Goal: Find contact information: Find contact information

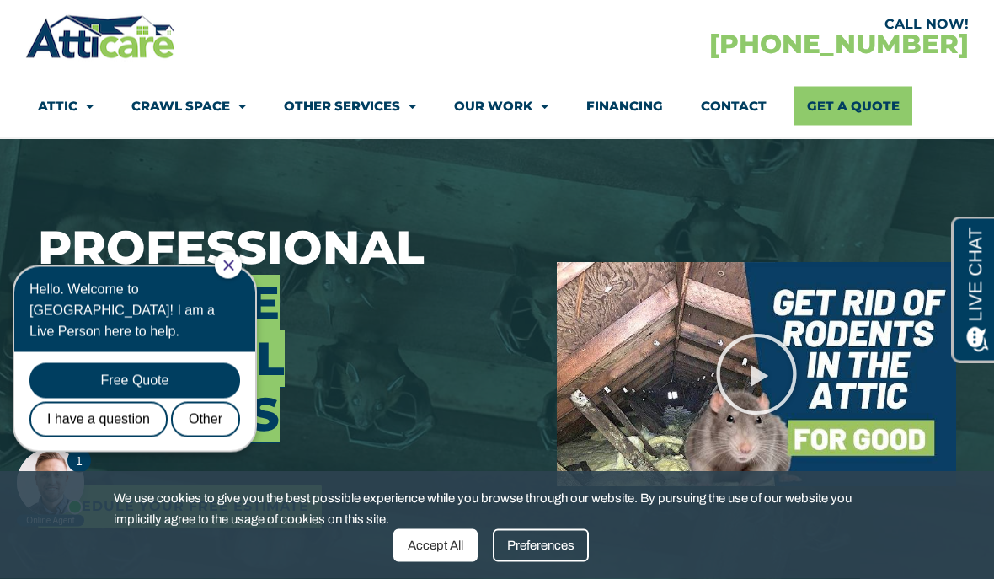
scroll to position [140, 0]
click at [234, 268] on icon "Close Chat" at bounding box center [228, 265] width 11 height 11
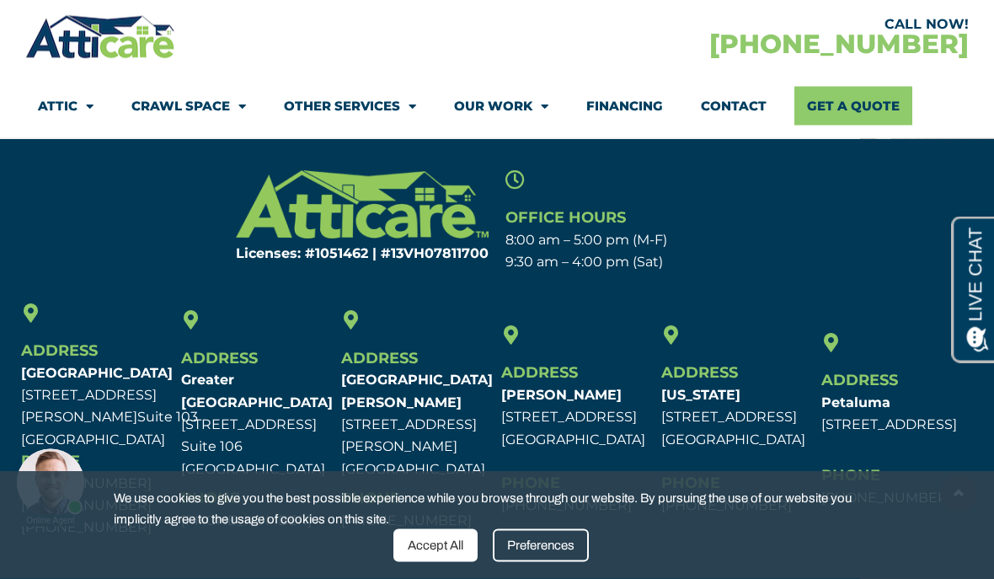
scroll to position [8180, 0]
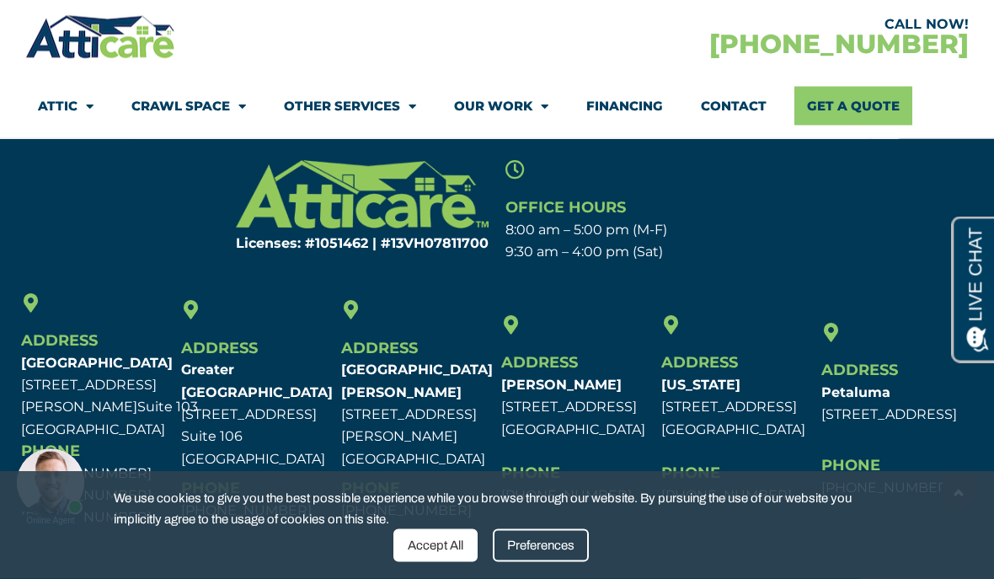
click at [540, 105] on span "Menu" at bounding box center [540, 106] width 16 height 29
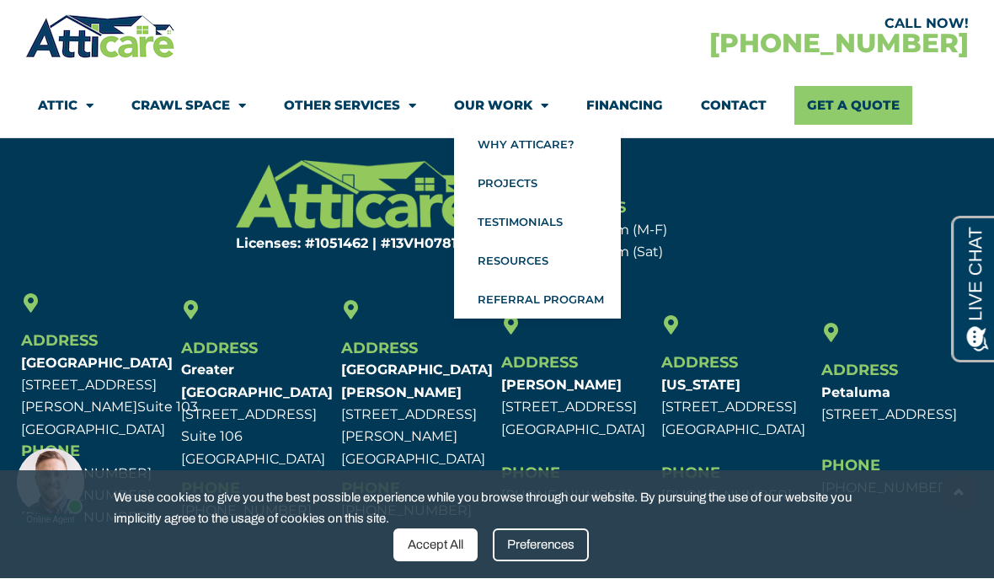
click at [409, 110] on span "Menu" at bounding box center [408, 106] width 16 height 29
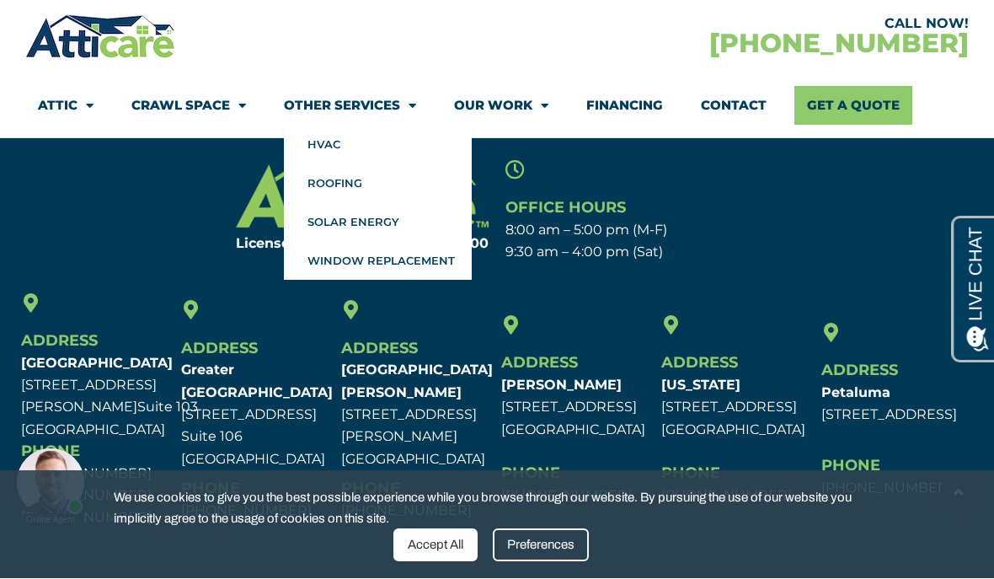
click at [545, 111] on span "Menu" at bounding box center [540, 106] width 16 height 29
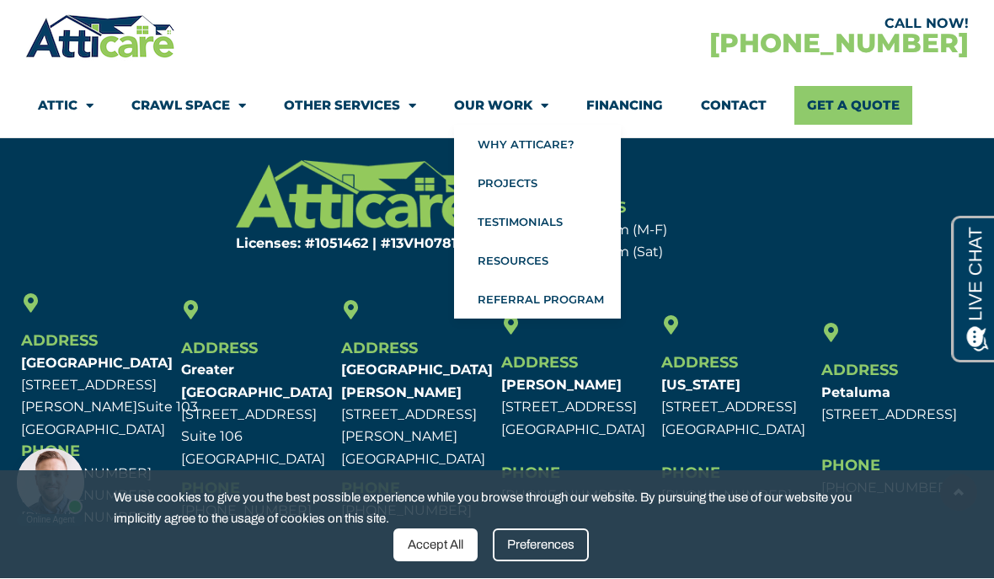
click at [88, 112] on span "Menu" at bounding box center [85, 106] width 16 height 29
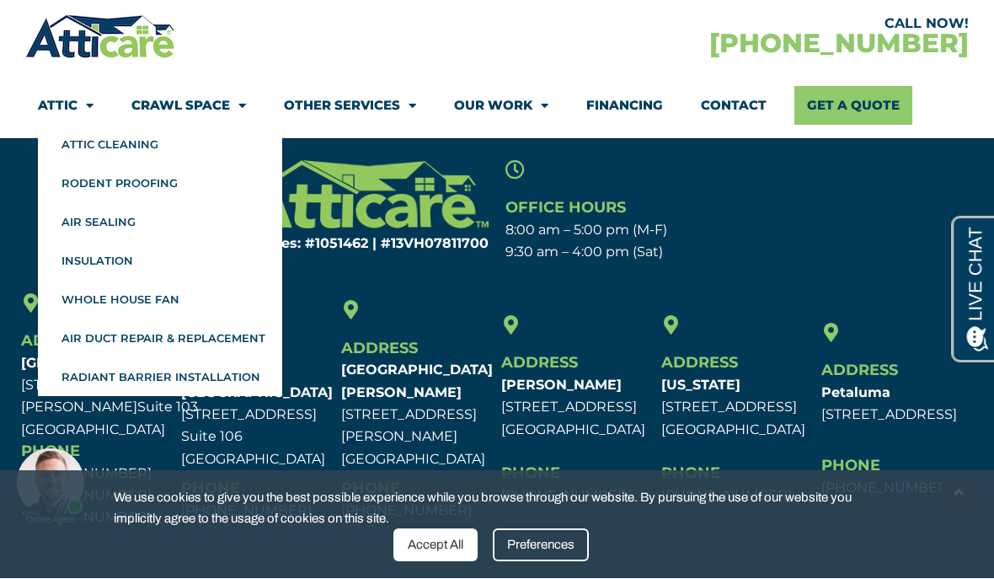
click at [19, 211] on section "Licenses: #1051462 | #13VH078117​00 Office Hours 8:00 am – 5:00 pm (M-F) 9:30 a…" at bounding box center [497, 212] width 960 height 120
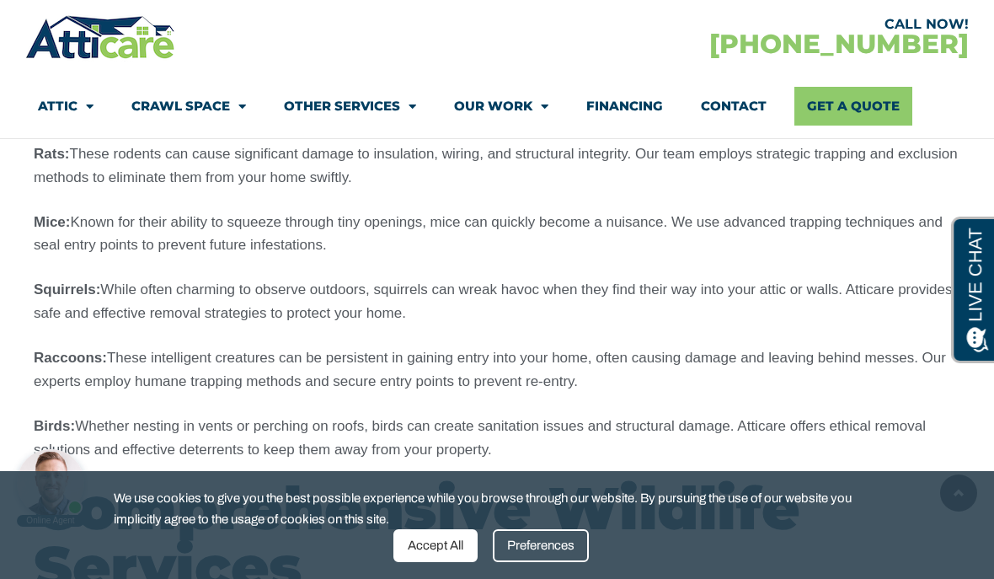
scroll to position [2194, 0]
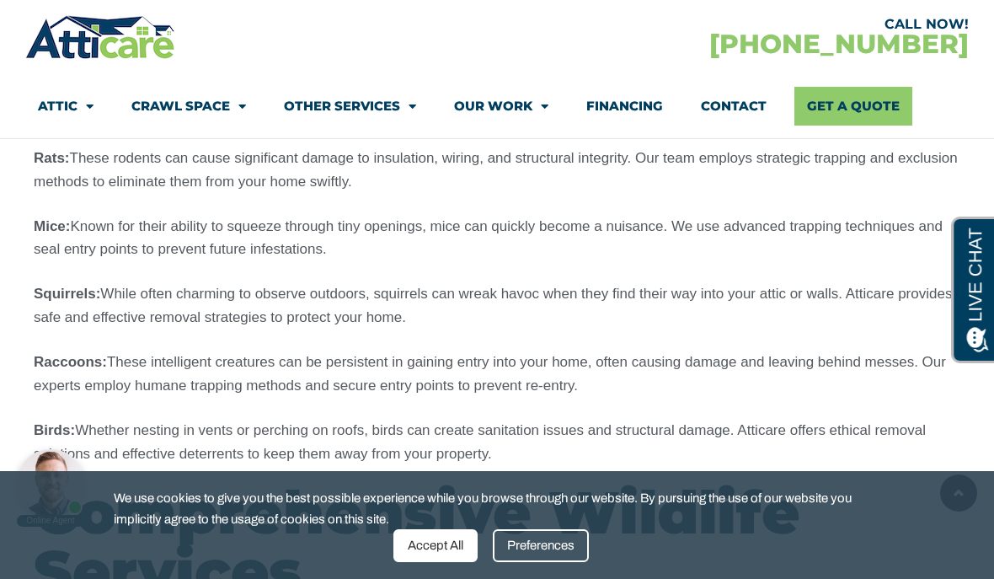
click at [540, 542] on div "Preferences" at bounding box center [541, 545] width 96 height 33
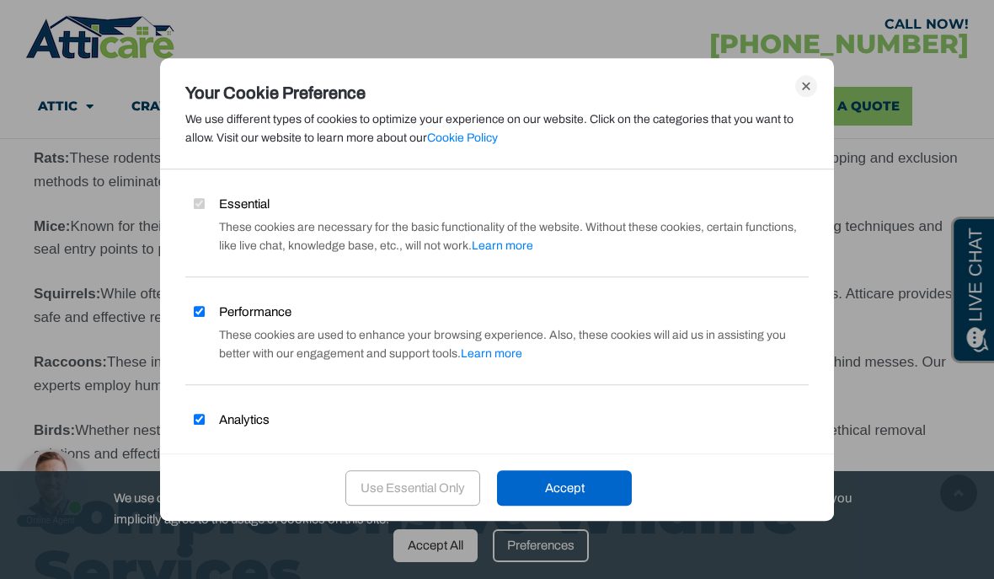
click at [205, 306] on input "Performance" at bounding box center [199, 311] width 11 height 11
checkbox input "false"
click at [202, 414] on input "Analytics" at bounding box center [199, 419] width 11 height 11
checkbox input "false"
click at [384, 505] on div "Use Essential Only" at bounding box center [412, 487] width 135 height 35
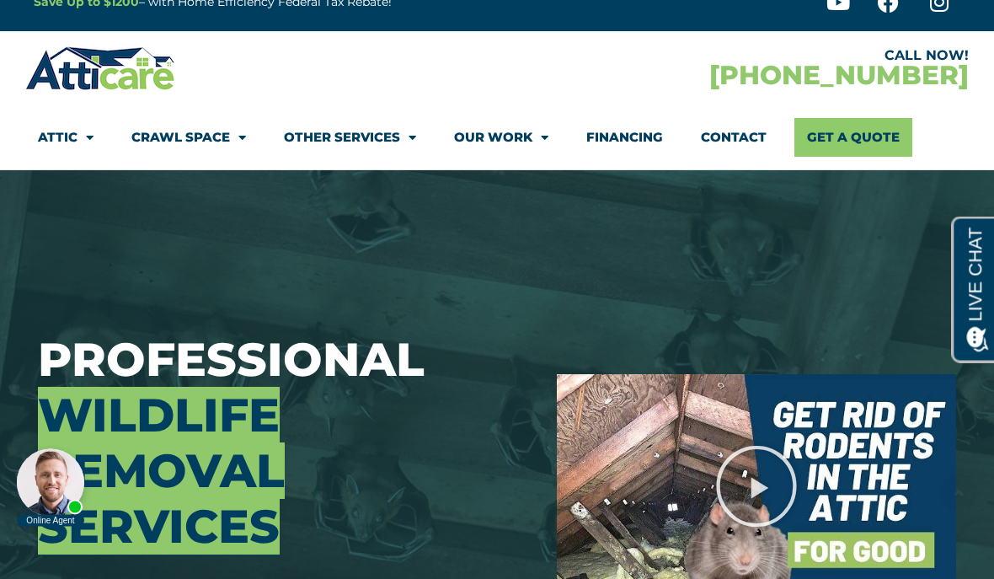
scroll to position [0, 0]
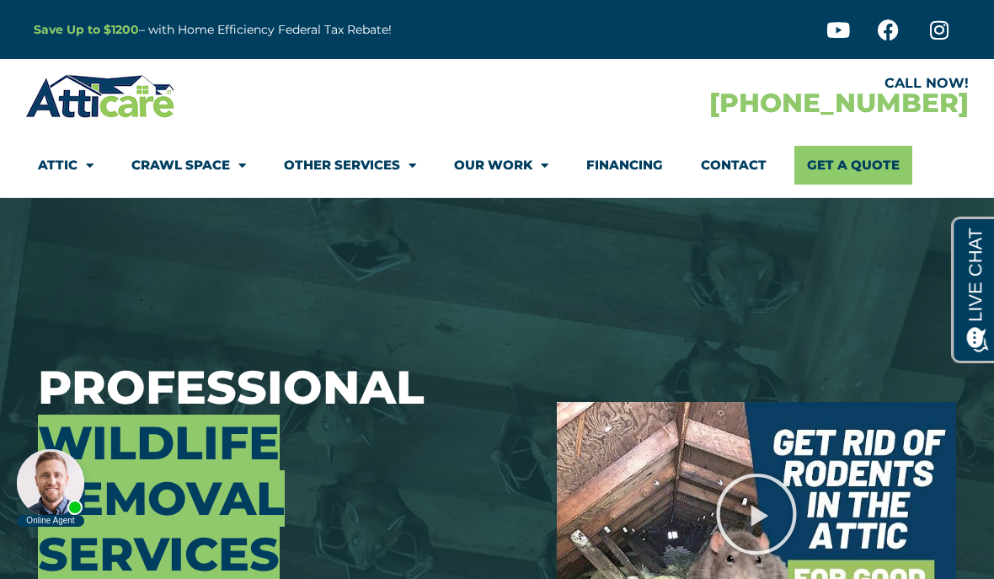
click at [738, 165] on link "Contact" at bounding box center [734, 165] width 66 height 39
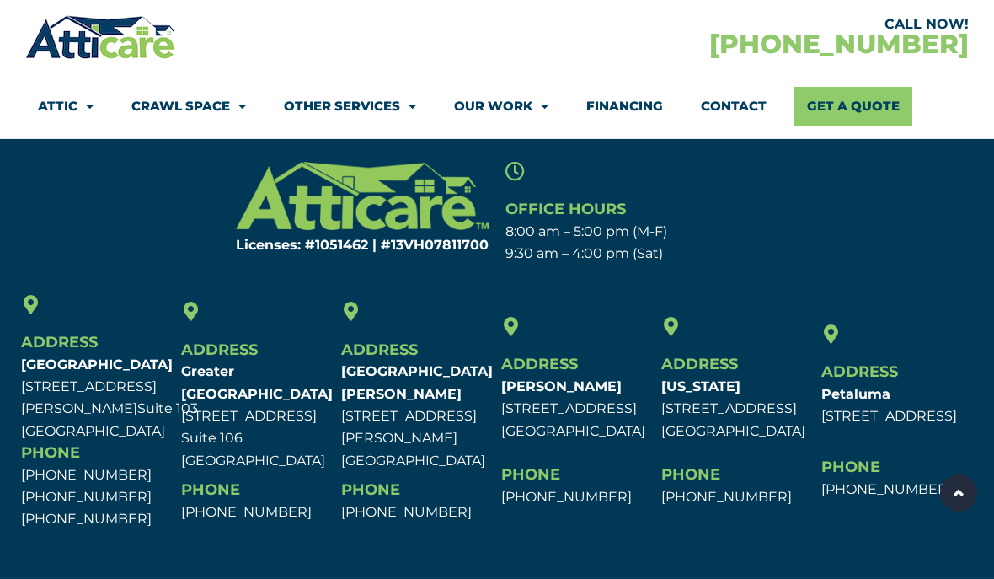
scroll to position [1221, 0]
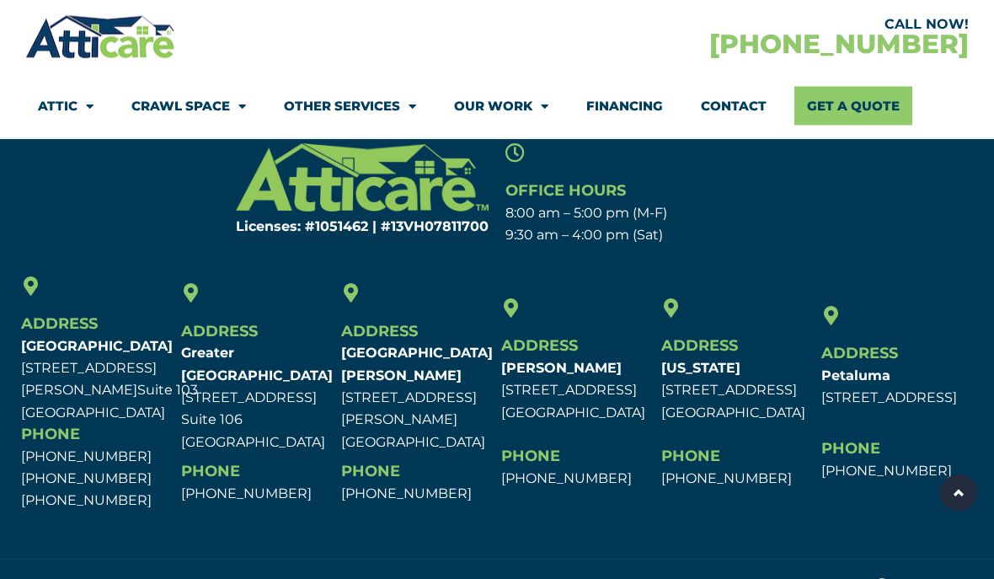
click at [130, 45] on img at bounding box center [100, 37] width 151 height 49
